Goal: Task Accomplishment & Management: Manage account settings

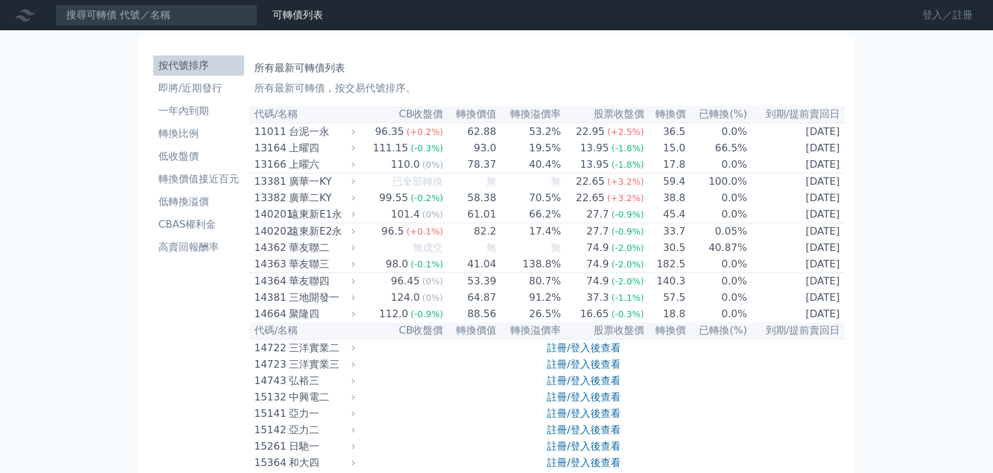
click at [931, 18] on link "登入／註冊" at bounding box center [947, 15] width 71 height 20
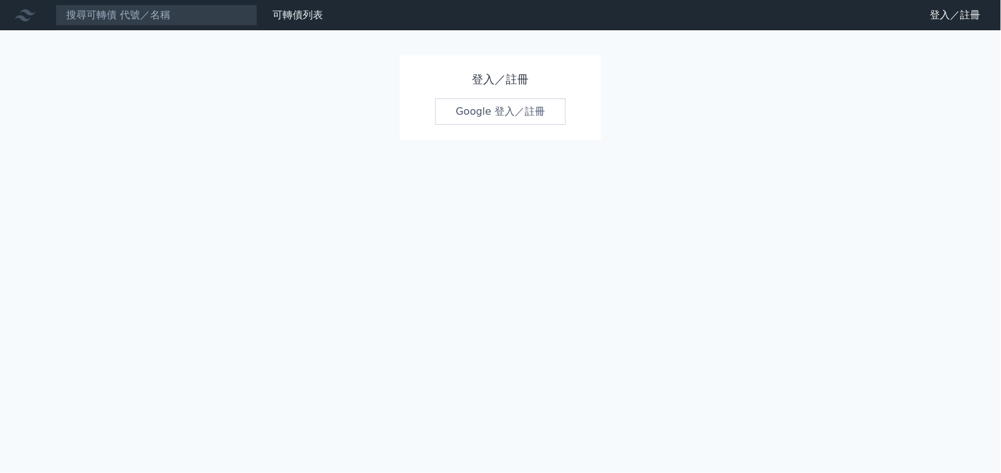
click at [478, 109] on link "Google 登入／註冊" at bounding box center [500, 111] width 131 height 26
